Goal: Navigation & Orientation: Find specific page/section

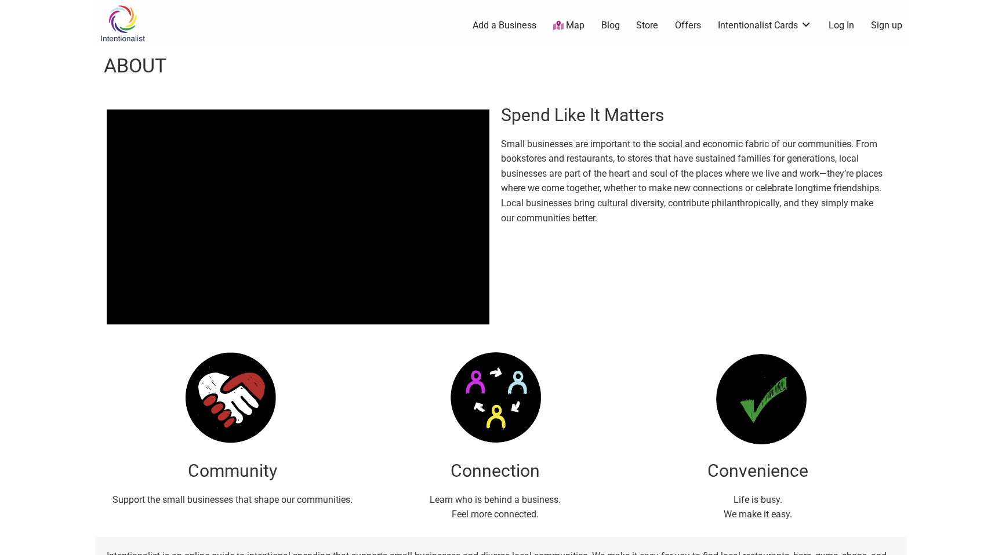
click at [505, 23] on link "Add a Business" at bounding box center [505, 25] width 64 height 13
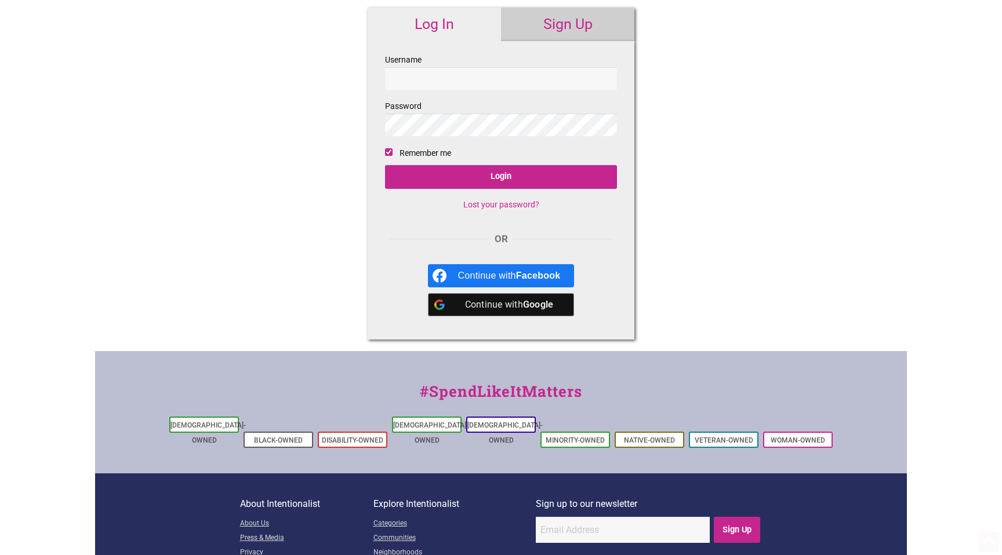
scroll to position [123, 0]
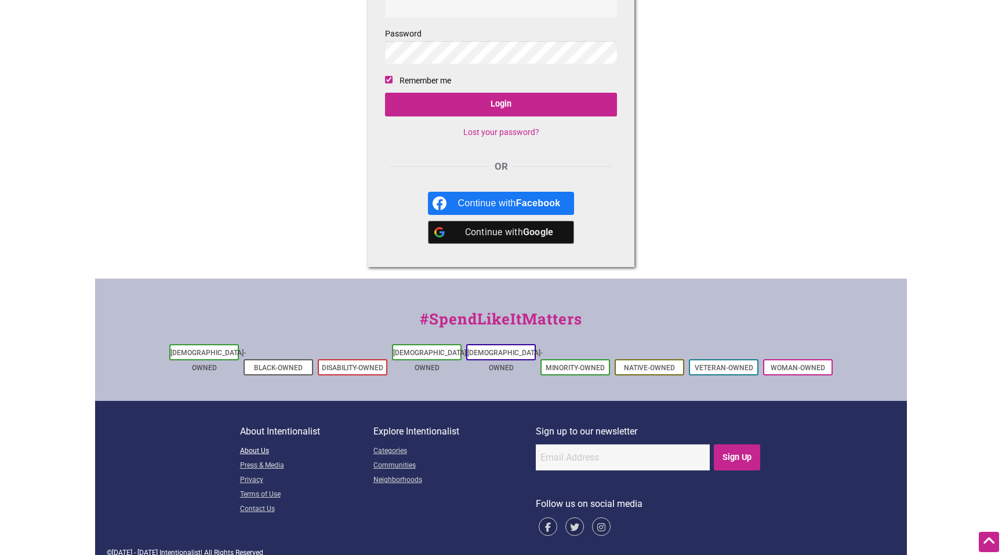
click at [255, 445] on link "About Us" at bounding box center [306, 452] width 133 height 14
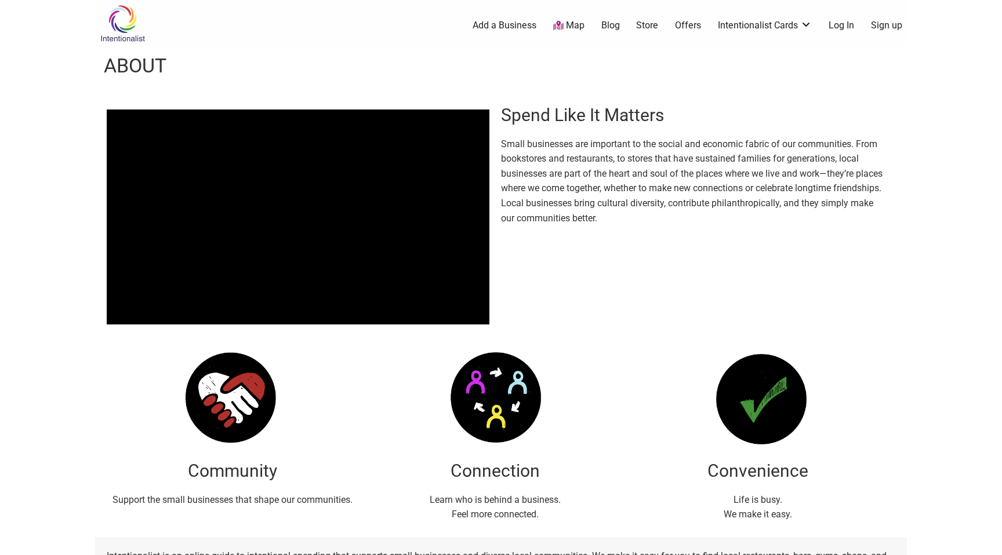
click at [570, 26] on link "Map" at bounding box center [568, 25] width 31 height 13
